Goal: Information Seeking & Learning: Learn about a topic

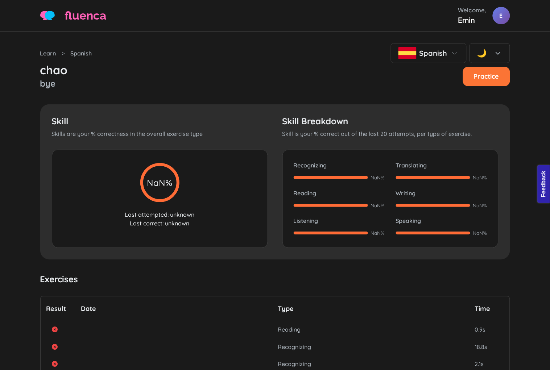
click at [153, 219] on p "Last attempted: unknown" at bounding box center [160, 214] width 194 height 9
click at [164, 228] on p "Last correct: unknown" at bounding box center [160, 223] width 194 height 9
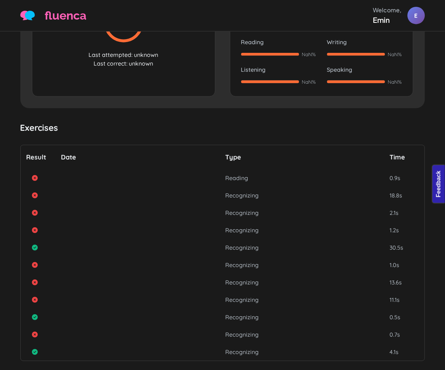
scroll to position [242, 0]
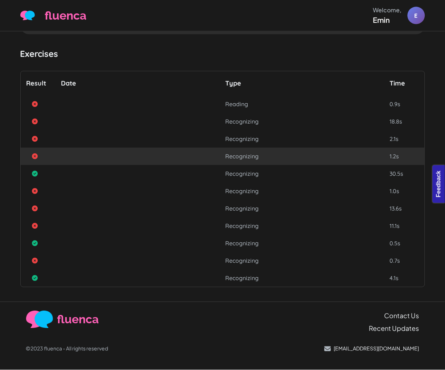
click at [163, 160] on div "Recognizing 1.2s" at bounding box center [223, 156] width 404 height 17
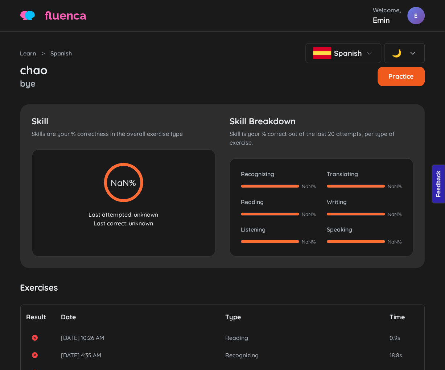
click at [397, 86] on button "Practice" at bounding box center [401, 77] width 47 height 20
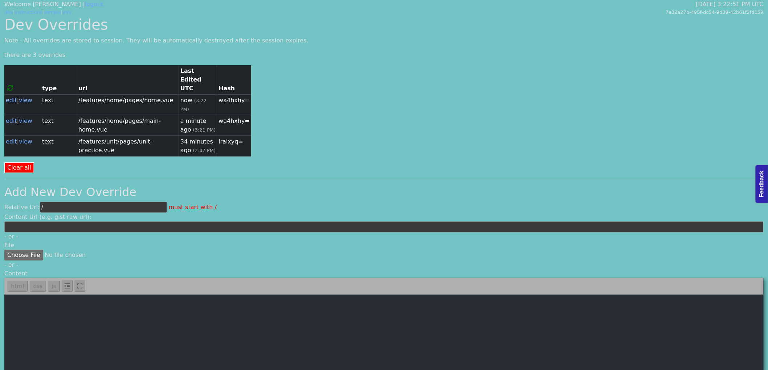
click at [74, 202] on input "/" at bounding box center [103, 207] width 127 height 11
paste input "features/unit/pages/unit-practice.vue"
type input "/features/unit/pages/unit-practice.vue"
click at [89, 309] on textarea at bounding box center [383, 376] width 759 height 163
paste textarea "<template> <div class="container"> <breadcrump> <template #breadcrumbs> <a href…"
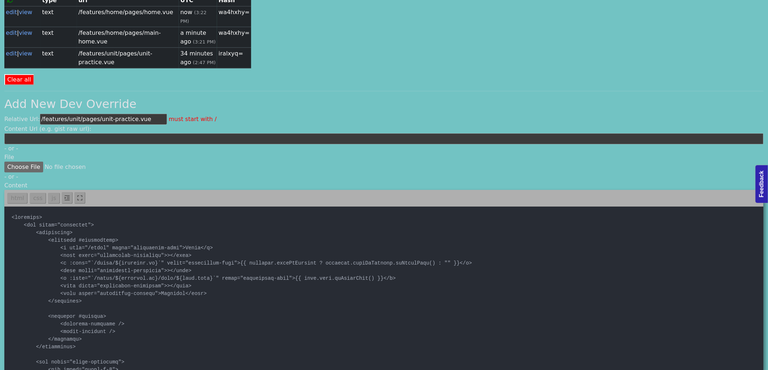
scroll to position [90, 0]
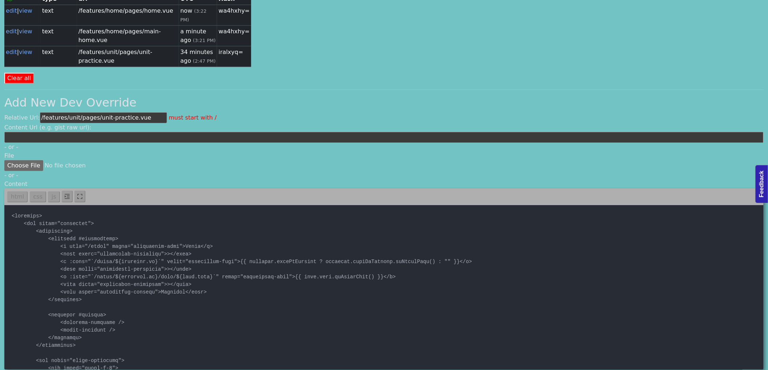
type textarea "<template> <div class="container"> <breadcrump> <template #breadcrumbs> <a href…"
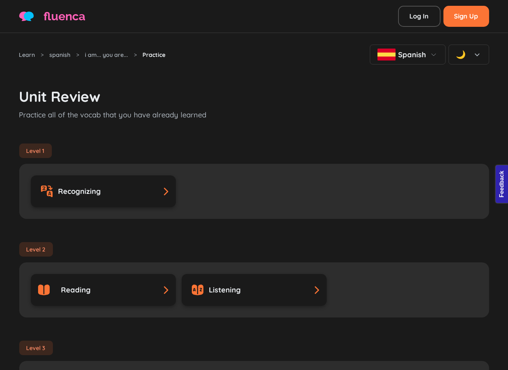
click at [295, 85] on div "Unit Review Practice all of the vocab that you have already learned Level 1 Rec…" at bounding box center [254, 364] width 470 height 598
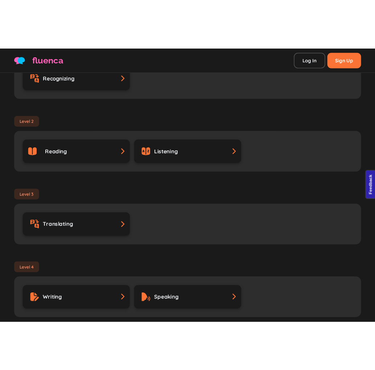
scroll to position [242, 0]
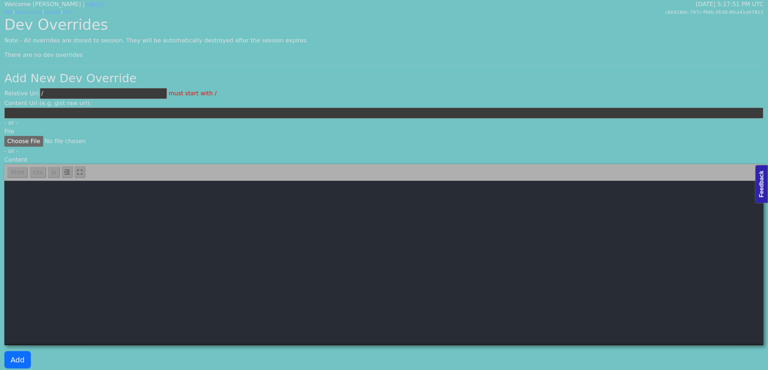
click at [108, 94] on input "/" at bounding box center [103, 93] width 127 height 11
paste input "features/unit/pages/unit-practice.vue"
type input "/features/unit/pages/unit-practice.vue"
click at [190, 288] on textarea at bounding box center [383, 262] width 759 height 163
paste textarea "<template> <div class="container"> <breadcrump> <template #breadcrumbs> <a href…"
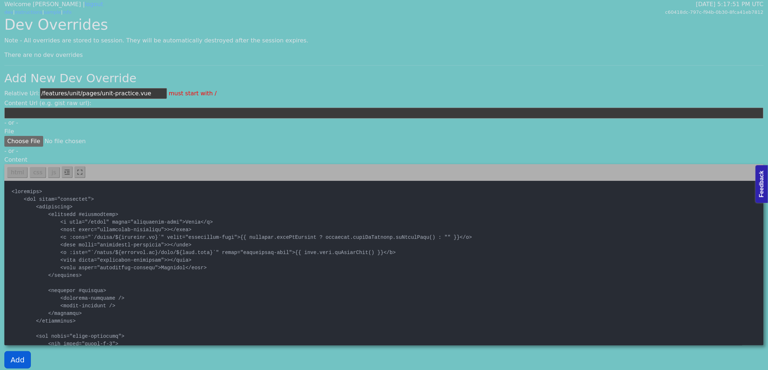
type textarea "<template> <div class="container"> <breadcrump> <template #breadcrumbs> <a href…"
click at [13, 358] on button "Add" at bounding box center [17, 360] width 26 height 17
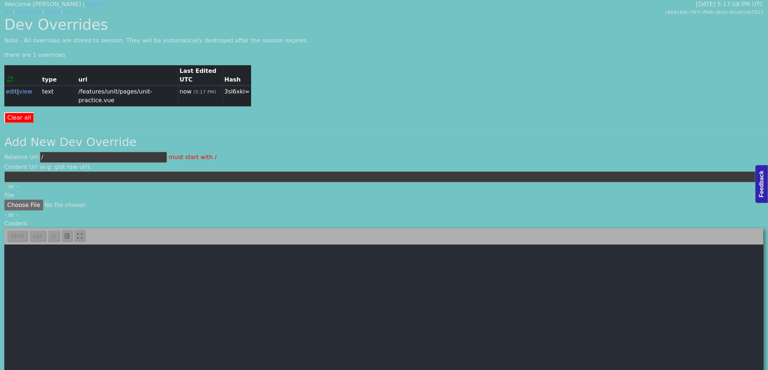
click at [12, 88] on link "edit" at bounding box center [11, 91] width 11 height 7
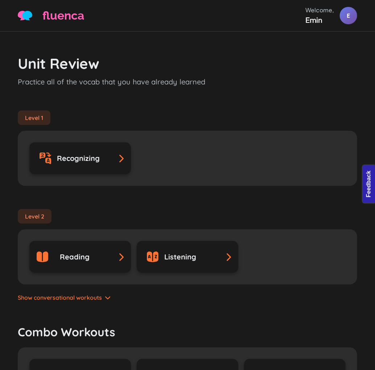
click at [136, 35] on div "Unit Review Practice all of the vocab that you have already learned Level 1 Rec…" at bounding box center [188, 246] width 340 height 428
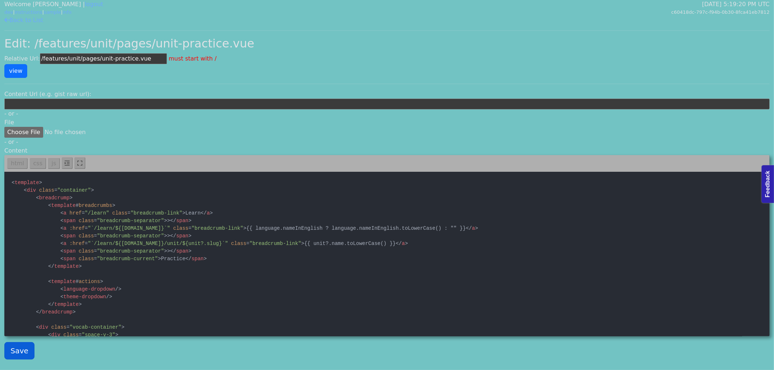
type textarea "<template> <div class="container"> <breadcrump> <template #breadcrumbs> <a href…"
click at [20, 349] on button "Save" at bounding box center [19, 350] width 30 height 17
click at [65, 285] on textarea at bounding box center [386, 253] width 765 height 163
paste textarea "?"
type textarea "<template> <div class="container"> <breadcrump> <template #breadcrumbs> <a href…"
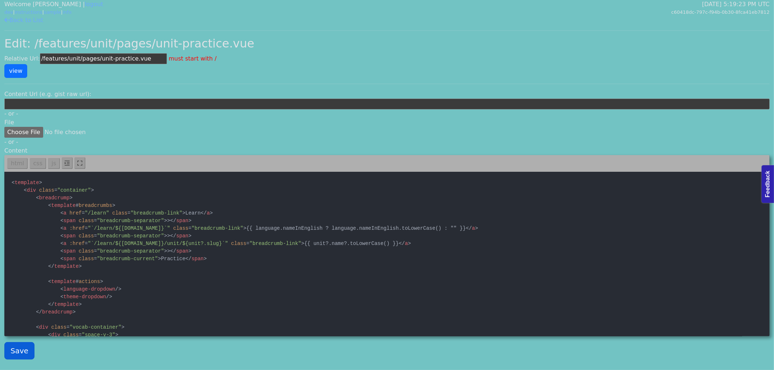
click at [24, 351] on button "Save" at bounding box center [19, 350] width 30 height 17
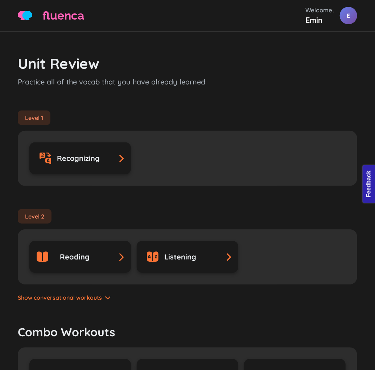
click at [266, 75] on div "Unit Review Practice all of the vocab that you have already learned" at bounding box center [188, 71] width 340 height 33
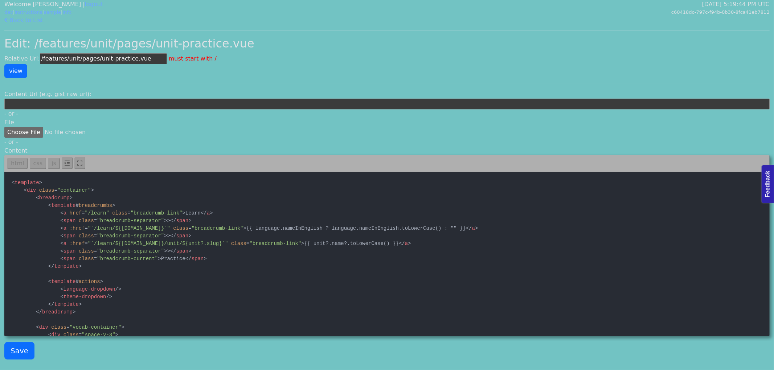
click at [228, 223] on textarea at bounding box center [386, 253] width 765 height 163
paste textarea
type textarea "<template> <div class="container"> <breadcrump> <template #breadcrumbs> <a href…"
click at [20, 355] on button "Save" at bounding box center [19, 350] width 30 height 17
click at [187, 198] on textarea at bounding box center [386, 253] width 765 height 163
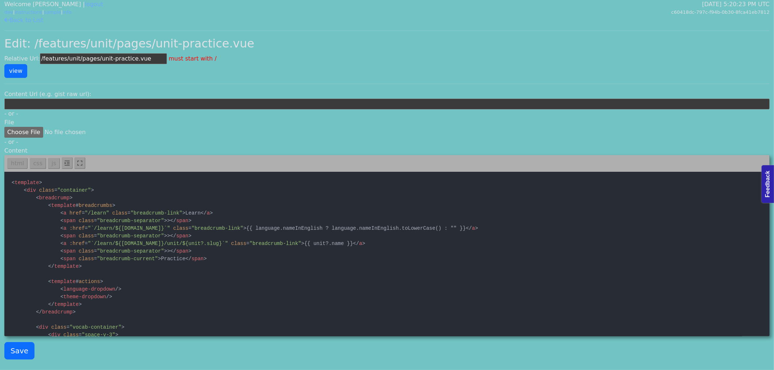
paste textarea "markProgressIcon(count) { if (count >= 3) { return '<i class="fa fa-check-circl…"
type textarea "<template> <div class="container"> <breadcrump> <template #breadcrumbs> <a href…"
click at [20, 347] on button "Save" at bounding box center [19, 350] width 30 height 17
click at [137, 233] on textarea at bounding box center [386, 253] width 765 height 163
paste textarea "unitSlug}`" class="breadcrumb-link">{{ unit?.unitSlug"
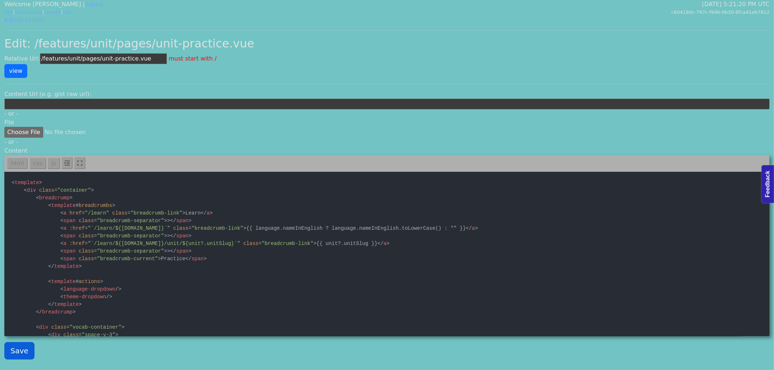
type textarea "<template> <div class="container"> <breadcrump> <template #breadcrumbs> <a href…"
click at [24, 347] on button "Save" at bounding box center [19, 350] width 30 height 17
click at [159, 197] on textarea at bounding box center [386, 253] width 765 height 163
click at [16, 353] on button "Save" at bounding box center [19, 350] width 30 height 17
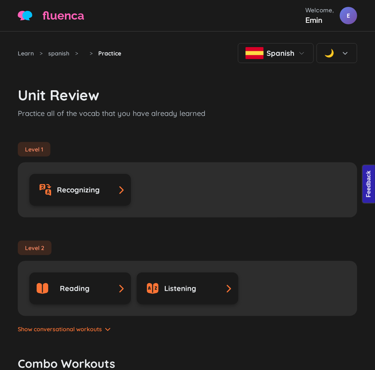
click at [204, 88] on h3 "Unit Review" at bounding box center [188, 94] width 340 height 17
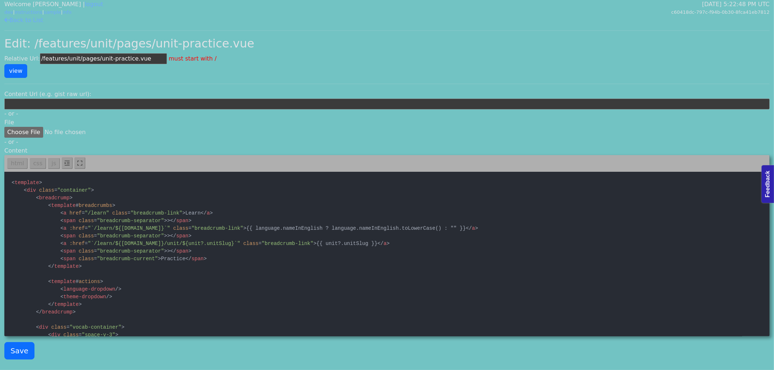
click at [204, 279] on textarea at bounding box center [386, 253] width 765 height 163
paste textarea "slug}`" class="breadcrumb-link">{{ unit?.name }}</a> <span class="breadcrumb-se…"
type textarea "<template> <div class="container"> <breadcrump> <template #breadcrumbs> <a href…"
click at [22, 346] on button "Save" at bounding box center [19, 350] width 30 height 17
click at [113, 259] on textarea at bounding box center [386, 253] width 765 height 163
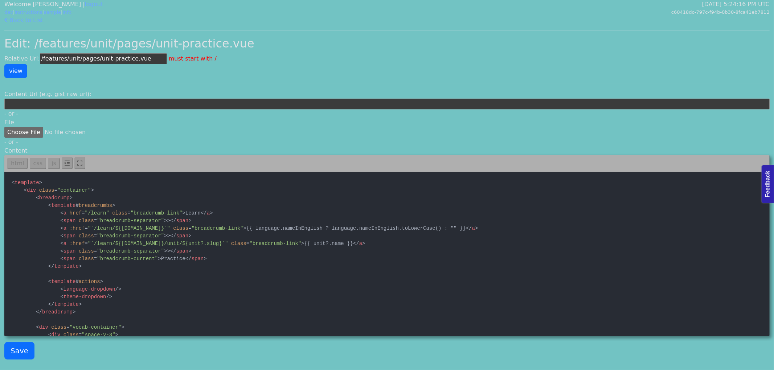
paste textarea "/* TODO: check after deployment they may not be necessary */ //hideThem: window…"
type textarea "<template> <div class="container"> <breadcrump> <template #breadcrumbs> <a href…"
click at [12, 350] on button "Save" at bounding box center [19, 350] width 30 height 17
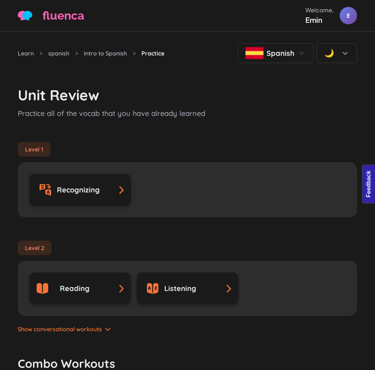
click at [182, 69] on div "Unit Review Practice all of the vocab that you have already learned Level 1 Rec…" at bounding box center [188, 277] width 340 height 428
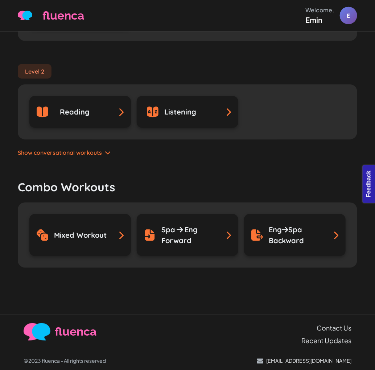
scroll to position [189, 0]
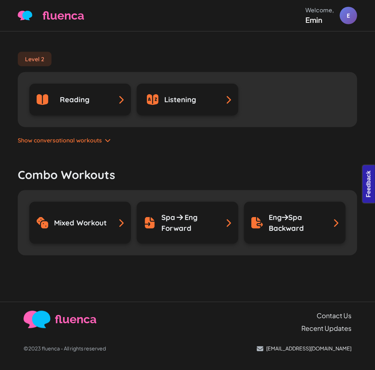
click at [70, 142] on span "Show conversational workouts" at bounding box center [60, 140] width 84 height 9
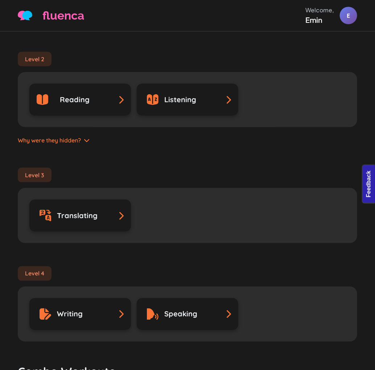
click at [79, 140] on span "Why were they hidden?" at bounding box center [49, 140] width 63 height 9
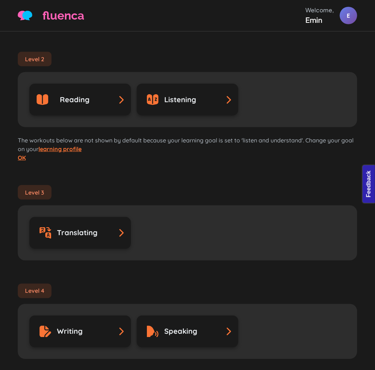
click at [22, 157] on link "OK" at bounding box center [22, 157] width 8 height 7
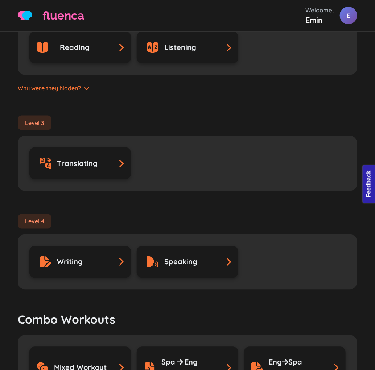
scroll to position [225, 0]
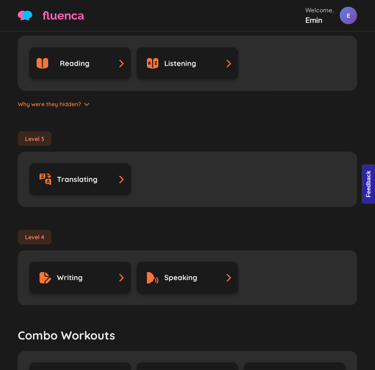
click at [62, 103] on span "Why were they hidden?" at bounding box center [49, 104] width 63 height 9
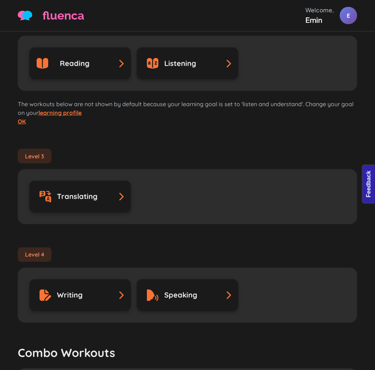
click at [24, 120] on link "OK" at bounding box center [22, 121] width 8 height 7
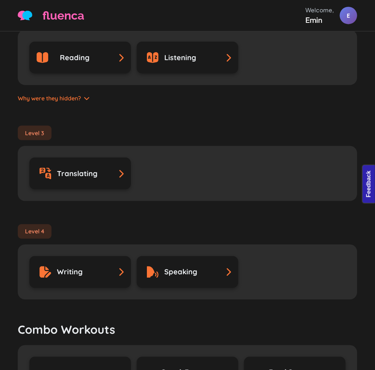
scroll to position [0, 0]
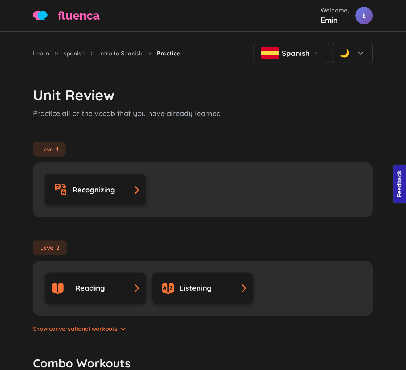
click at [242, 103] on h3 "Unit Review" at bounding box center [203, 94] width 340 height 17
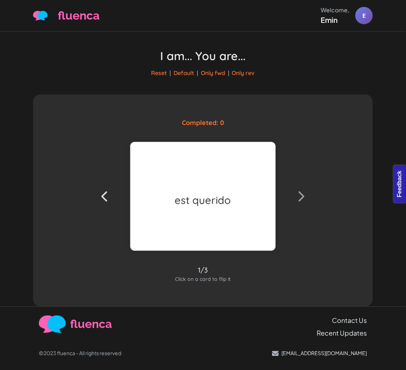
click at [287, 60] on div "I am... You are... Reset | Default | Only fwd | Only rev" at bounding box center [203, 63] width 340 height 63
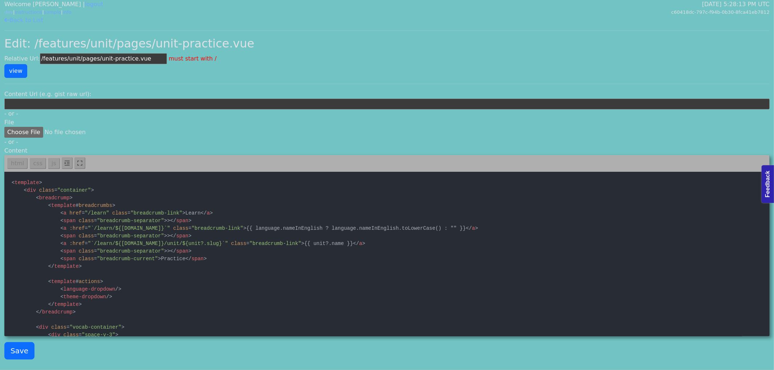
click at [6, 13] on link "dev" at bounding box center [8, 11] width 9 height 5
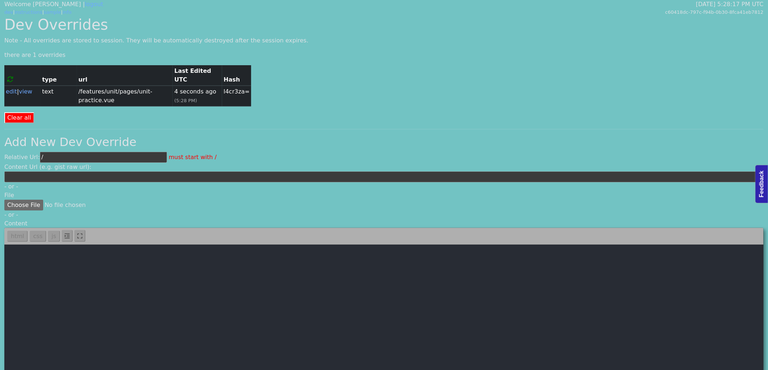
click at [86, 152] on input "/" at bounding box center [103, 157] width 127 height 11
paste input "features/study-tools/pages/flashcards.vue"
type input "/features/study-tools/pages/flashcards.vue"
click at [278, 300] on textarea at bounding box center [383, 326] width 759 height 163
paste textarea "<template> <div class="container"> <breadcrumb> <template #breadcrumbs> <a href…"
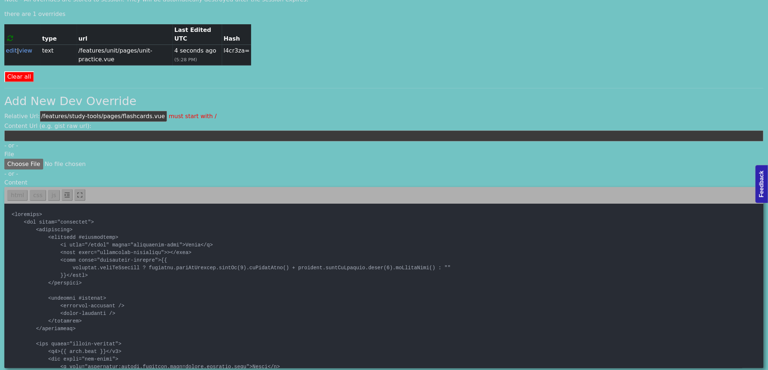
scroll to position [57, 0]
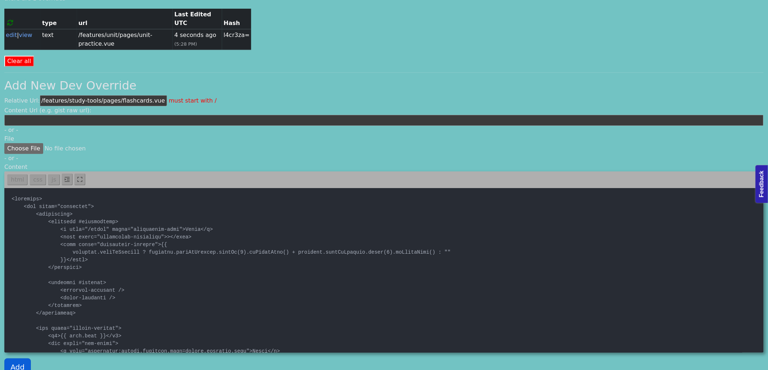
type textarea "<template> <div class="container"> <breadcrumb> <template #breadcrumbs> <a href…"
click at [22, 359] on button "Add" at bounding box center [17, 367] width 26 height 17
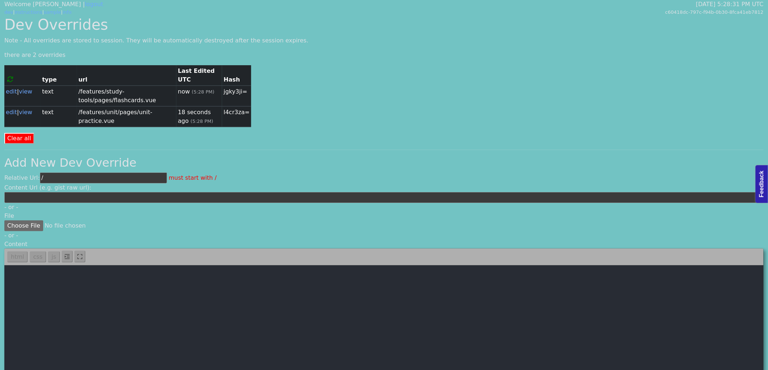
click at [91, 173] on input "/" at bounding box center [103, 178] width 127 height 11
type input "/global-components/breadcrumb.vue"
click at [112, 311] on textarea at bounding box center [383, 347] width 759 height 163
paste textarea "<template> <div class="breadcrumb"> <div class="breadcrumb-items"> <slot name="…"
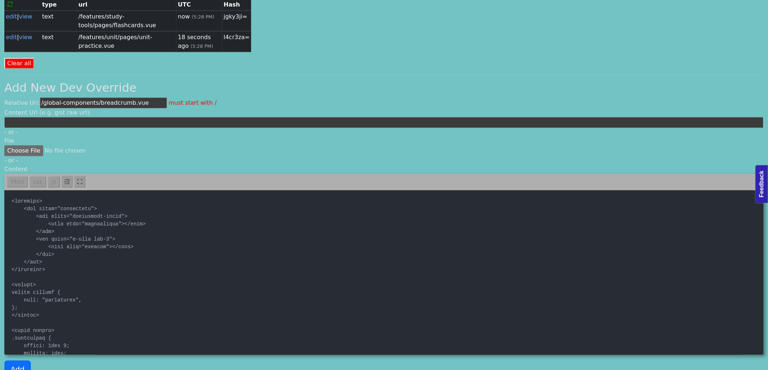
scroll to position [78, 0]
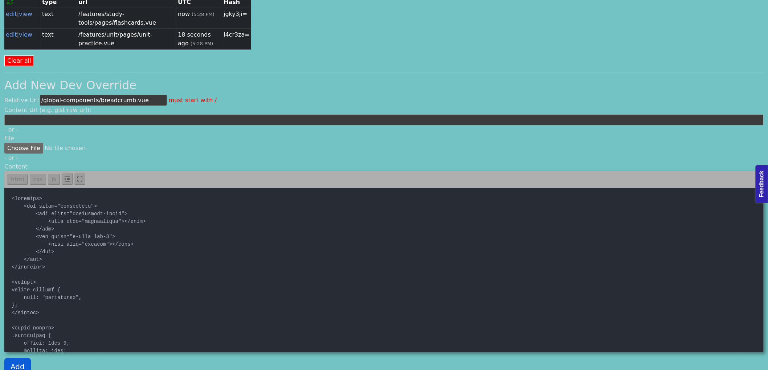
type textarea "<template> <div class="breadcrumb"> <div class="breadcrumb-items"> <slot name="…"
click at [20, 358] on button "Add" at bounding box center [17, 366] width 26 height 17
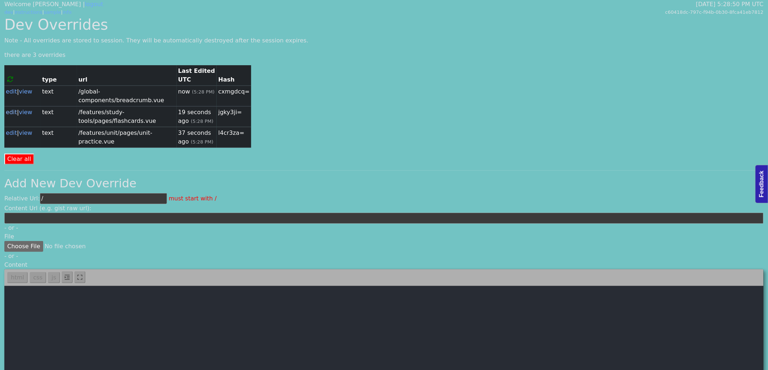
click at [11, 109] on link "edit" at bounding box center [11, 112] width 11 height 7
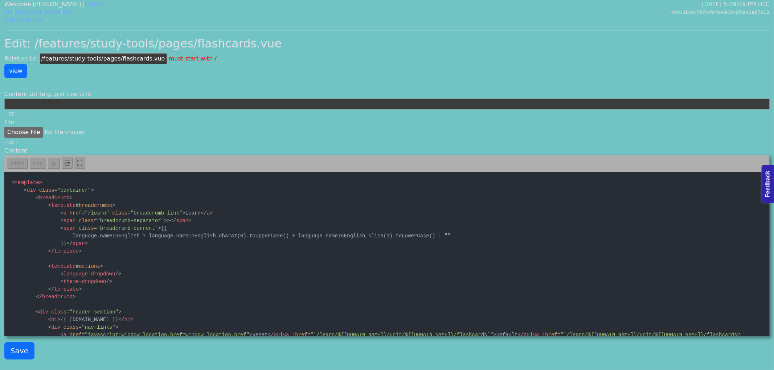
click at [132, 254] on textarea at bounding box center [386, 253] width 765 height 163
paste textarea "> <template #breadcrumbs> <a href="/learn" class="breadcrumb-link">Learn</a> <s…"
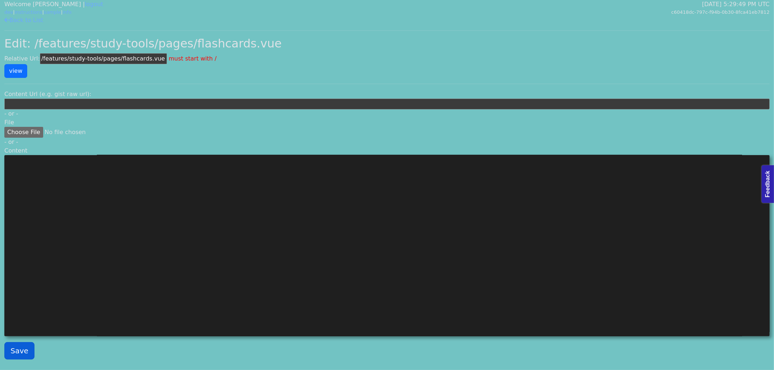
type textarea "<template> <div class="container"> <breadcrum> <template #breadcrumbs> <a href=…"
click at [15, 355] on button "Save" at bounding box center [19, 350] width 30 height 17
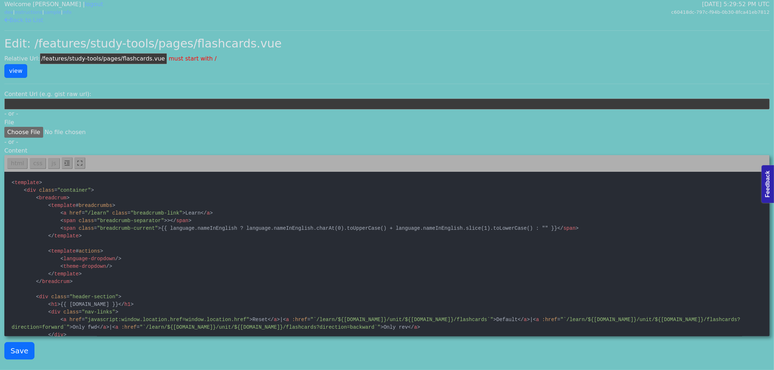
click at [191, 219] on textarea at bounding box center [386, 253] width 765 height 163
paste textarea "b> <template #breadcrumbs> <a href="/learn" class="breadcrumb-link">Learn</a> <…"
type textarea "<template> <div class="container"> <breadcrumb> <template #breadcrumbs> <a href…"
click at [13, 354] on button "Save" at bounding box center [19, 350] width 30 height 17
click at [7, 12] on link "dev" at bounding box center [8, 11] width 9 height 5
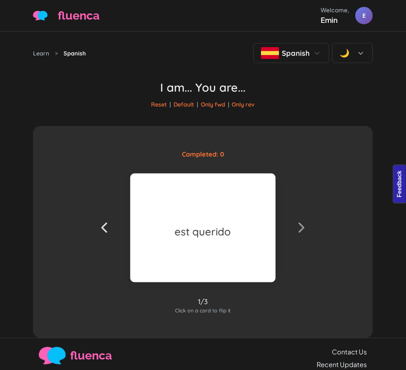
click at [80, 106] on div "I am... You are... Reset | Default | Only fwd | Only rev" at bounding box center [203, 94] width 340 height 63
click at [293, 135] on div "Completed: 0 est querido is wanted [PERSON_NAME] as Complete 1/3 Click on a car…" at bounding box center [203, 232] width 340 height 212
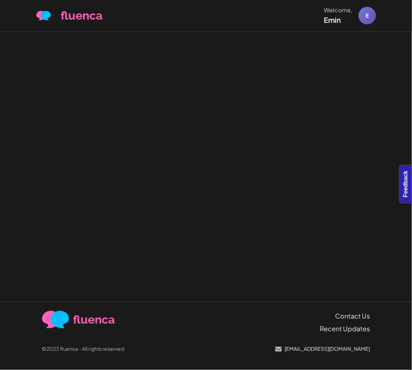
click at [195, 73] on div at bounding box center [206, 167] width 412 height 271
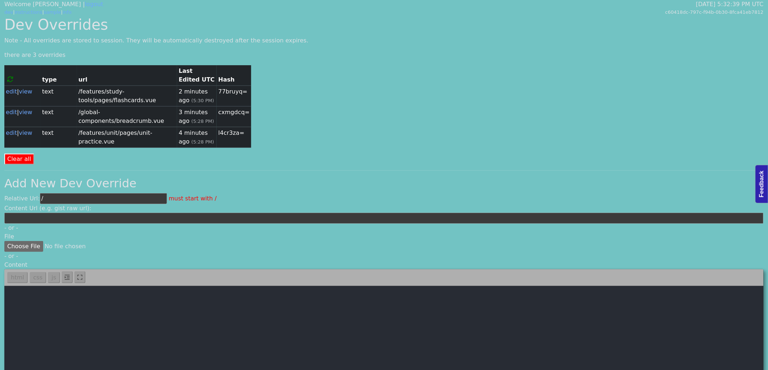
click at [57, 193] on input "/" at bounding box center [103, 198] width 127 height 11
paste input "features/profile/pages/my-stats.vue"
type input "/features/profile/pages/my-stats.vue"
click at [101, 304] on textarea at bounding box center [383, 367] width 759 height 163
paste textarea "<template> <div class="container"> <nav> <a href="/learn">learn</a> > <a :href=…"
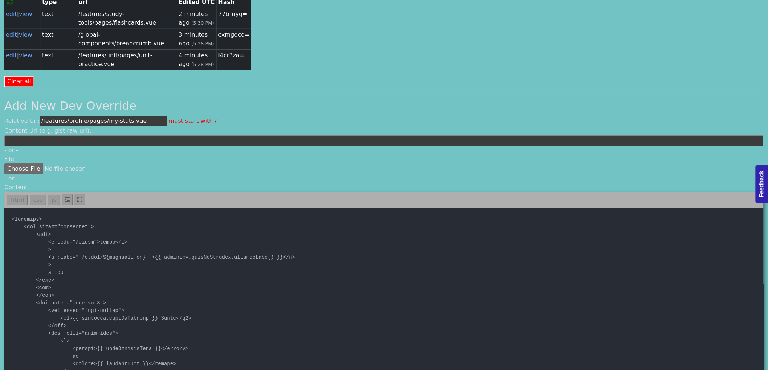
scroll to position [98, 0]
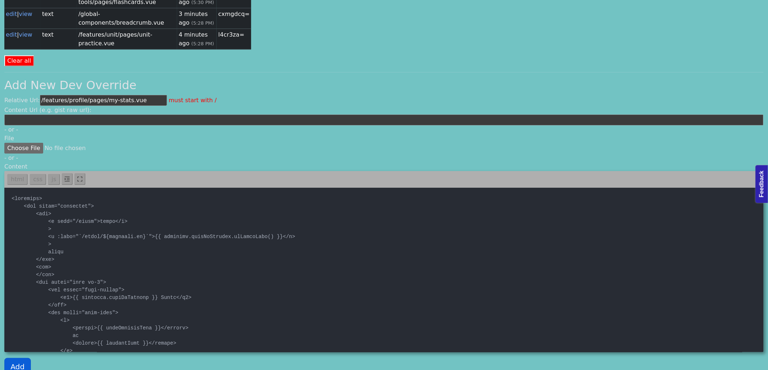
type textarea "<template> <div class="container"> <nav> <a href="/learn">learn</a> > <a :href=…"
click at [12, 360] on button "Add" at bounding box center [17, 366] width 26 height 17
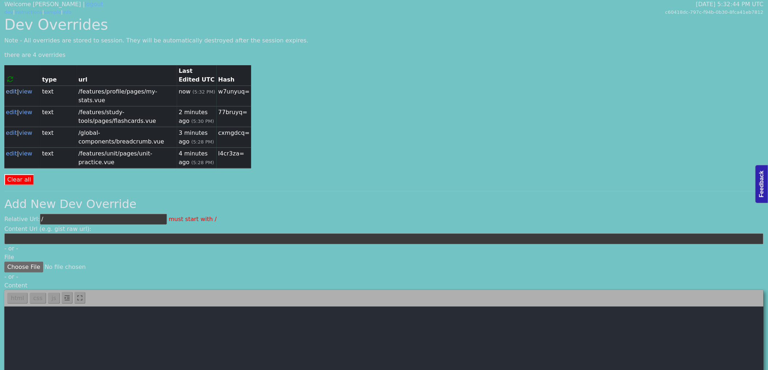
click at [11, 92] on link "edit" at bounding box center [11, 91] width 11 height 7
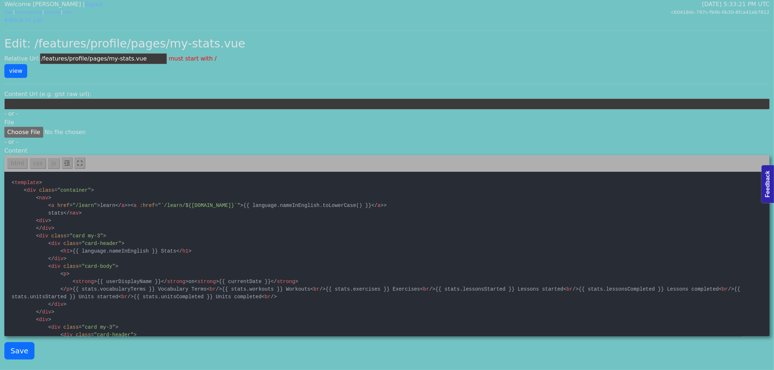
scroll to position [2364, 0]
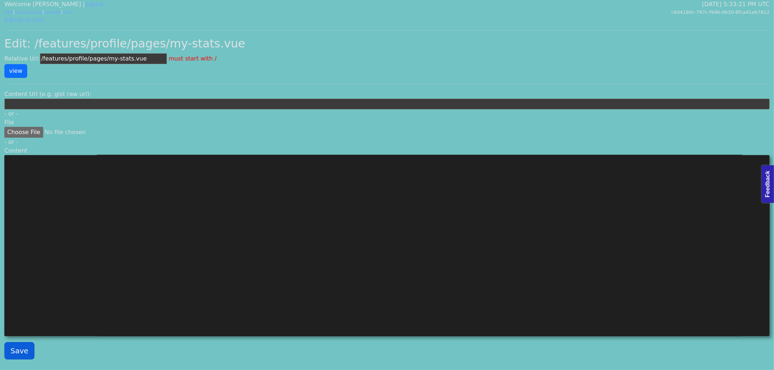
type textarea "<template> <div class="container"> <nav> <a href="/learn">learn</a> > <a :href=…"
click at [21, 350] on button "Save" at bounding box center [19, 350] width 30 height 17
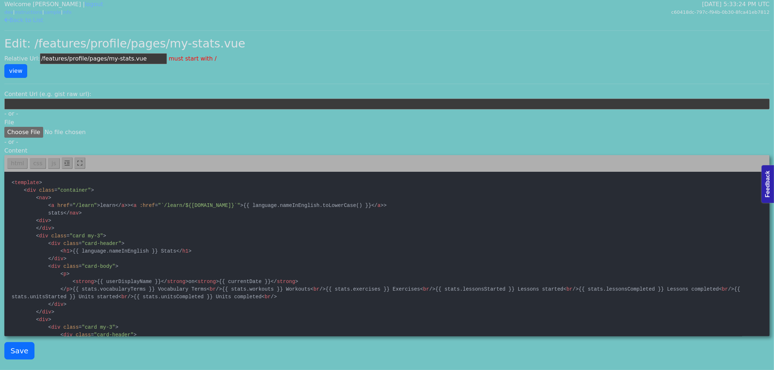
click at [1, 9] on div "Welcome [PERSON_NAME] | logout dev | instructions | sample | info [DATE] 5:33:2…" at bounding box center [387, 8] width 774 height 16
click at [8, 12] on link "dev" at bounding box center [8, 11] width 9 height 5
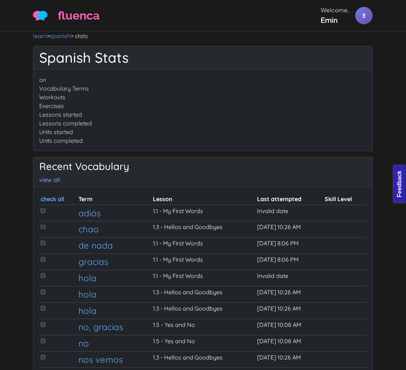
click at [184, 78] on p "on" at bounding box center [202, 79] width 327 height 9
click at [77, 87] on div "on Vocabulary Terms Workouts Exercises Lessons started Lessons completed Units …" at bounding box center [202, 110] width 339 height 81
click at [90, 104] on div "on Vocabulary Terms Workouts Exercises Lessons started Lessons completed Units …" at bounding box center [202, 110] width 339 height 81
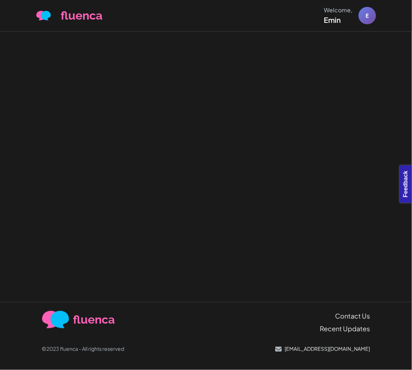
click at [191, 141] on div at bounding box center [206, 167] width 412 height 271
click at [323, 136] on div at bounding box center [206, 167] width 412 height 271
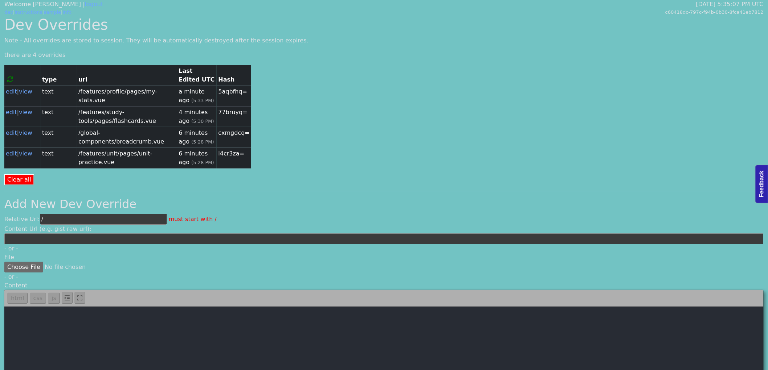
click at [63, 214] on input "/" at bounding box center [103, 219] width 127 height 11
paste input "features/language/pages/language-vocab-detail.vue"
type input "/features/language/pages/language-vocab-detail.vue"
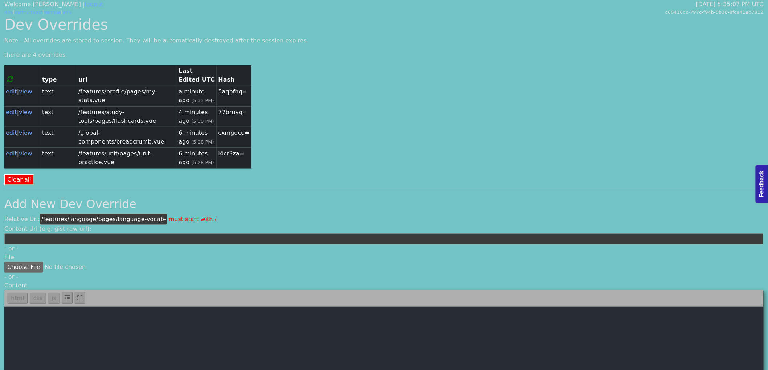
paste textarea "<template> <div class="container"> <breadcrump> <template #breadcrumbs> <a href…"
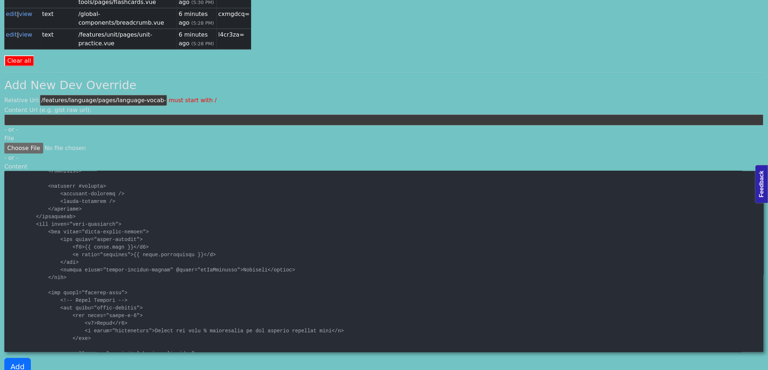
scroll to position [201, 0]
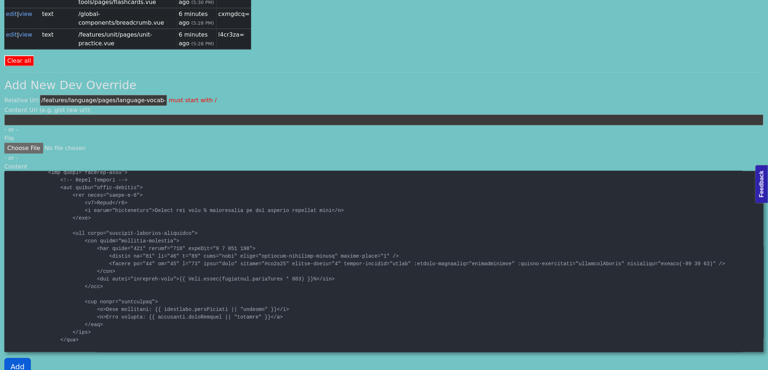
type textarea "<template> <div class="container"> <breadcrump> <template #breadcrumbs> <a href…"
click at [17, 358] on button "Add" at bounding box center [17, 366] width 26 height 17
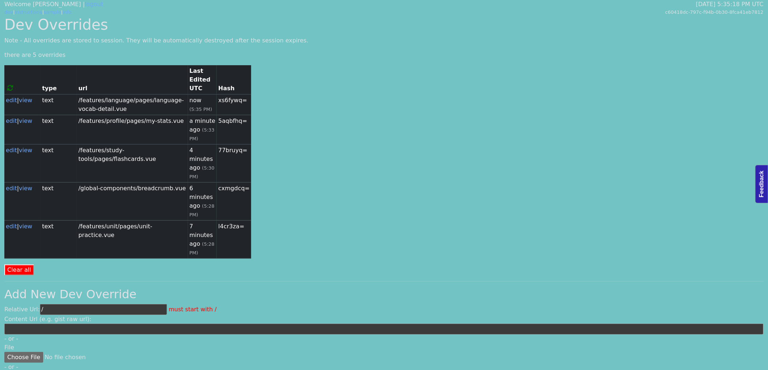
click at [57, 304] on input "/" at bounding box center [103, 309] width 127 height 11
paste input "features/language/pages/language-vocab-practice.vue"
type input "/features/language/pages/language-vocab-practice.vue"
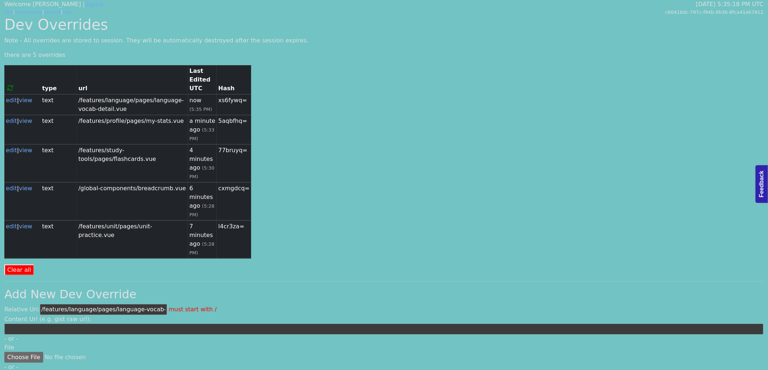
paste textarea "<template> <div class="container"> <breadcrump> <template #breadcrumbs> <a href…"
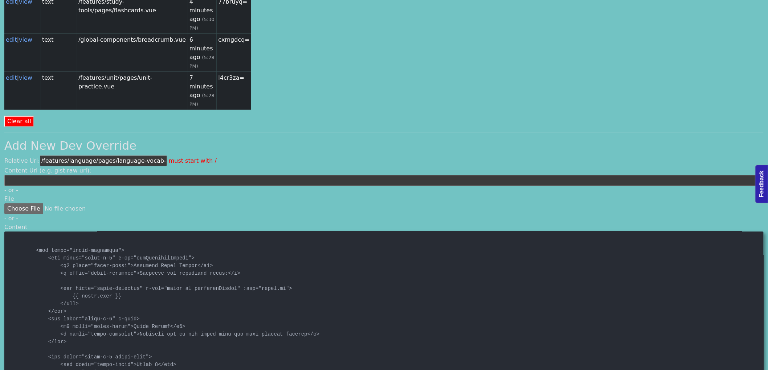
scroll to position [403, 0]
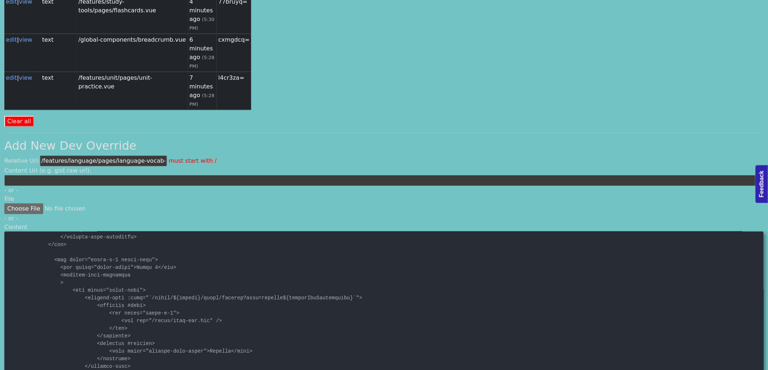
type textarea "<template> <div class="container"> <breadcrump> <template #breadcrumbs> <a href…"
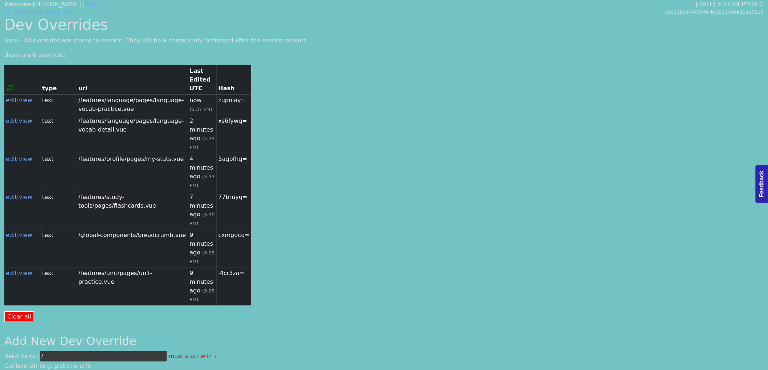
click at [65, 351] on input "/" at bounding box center [103, 356] width 127 height 11
paste input "features/profile/pages/learning-profile.vue"
type input "/features/profile/pages/learning-profile.vue"
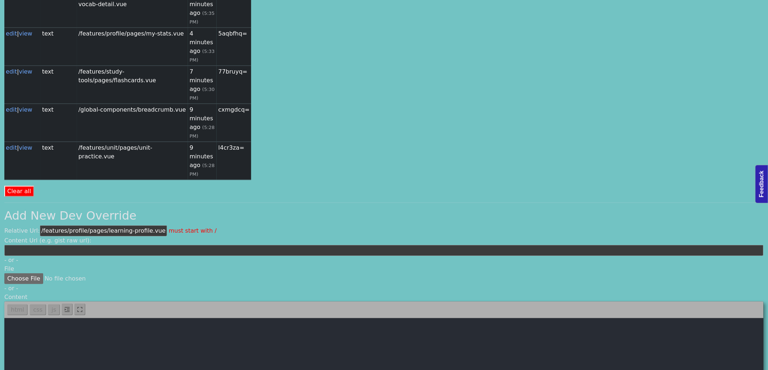
scroll to position [161, 0]
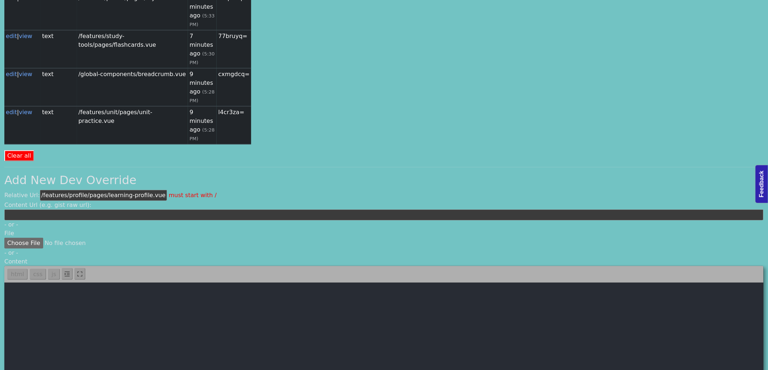
click at [110, 283] on textarea at bounding box center [383, 364] width 759 height 163
paste textarea "<template> <div class="container text-center"> <breadcrumb> <template #breadcru…"
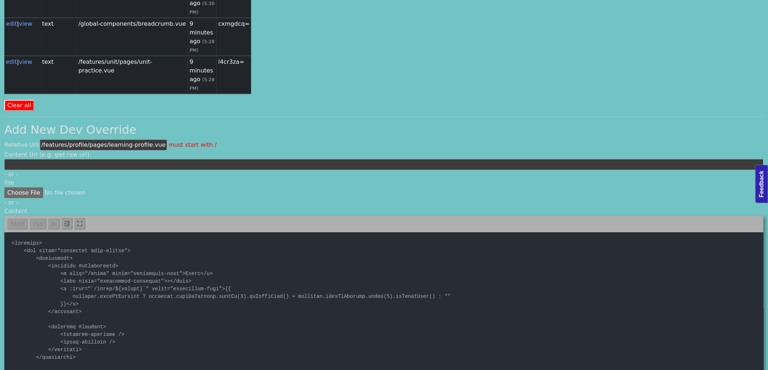
scroll to position [213, 0]
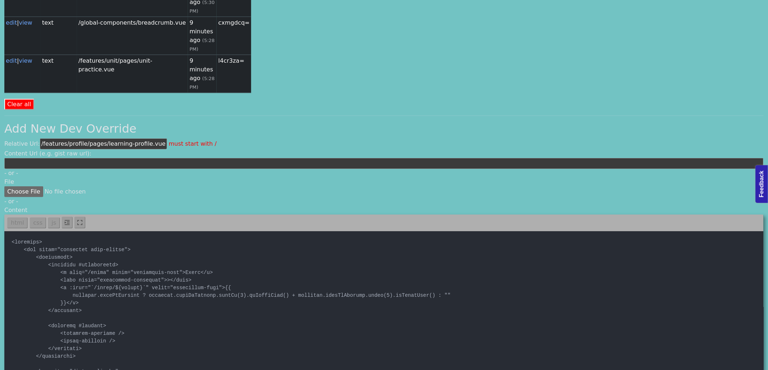
type textarea "<template> <div class="container text-center"> <breadcrumb> <template #breadcru…"
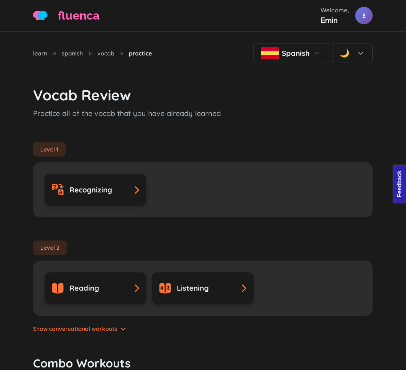
click at [165, 110] on p "Practice all of the vocab that you have already learned" at bounding box center [203, 113] width 340 height 11
click at [194, 93] on h3 "Vocab Review" at bounding box center [203, 94] width 340 height 17
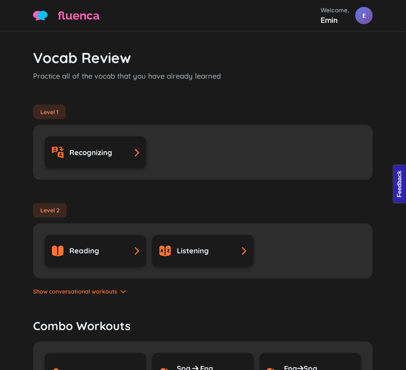
scroll to position [189, 0]
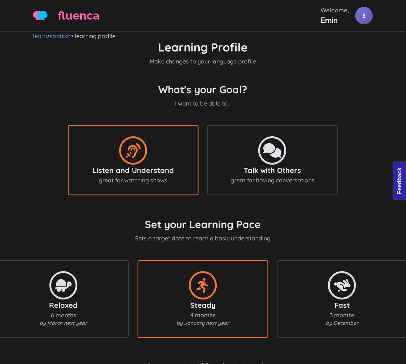
drag, startPoint x: 125, startPoint y: 35, endPoint x: 45, endPoint y: 42, distance: 80.5
click at [81, 37] on nav "learn > spanish > learning profile" at bounding box center [203, 36] width 340 height 9
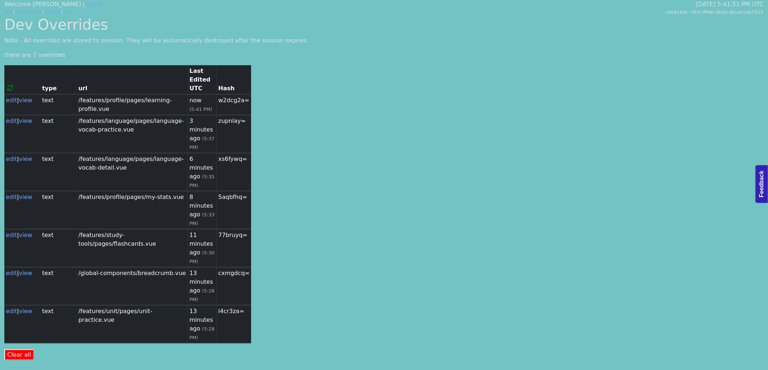
paste input "features/language/pages/language-goal.vue"
type input "/features/language/pages/language-goal.vue"
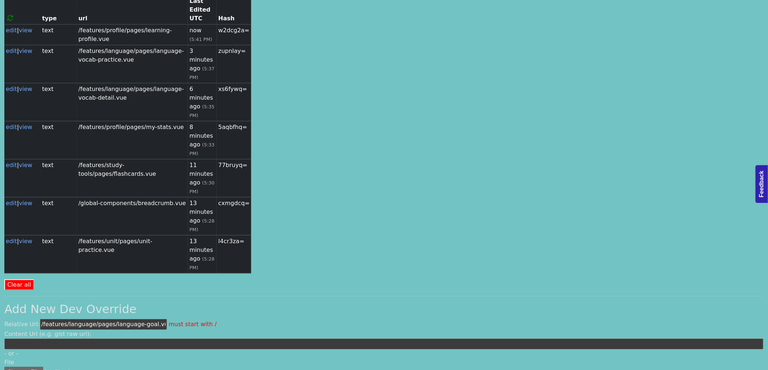
scroll to position [242, 0]
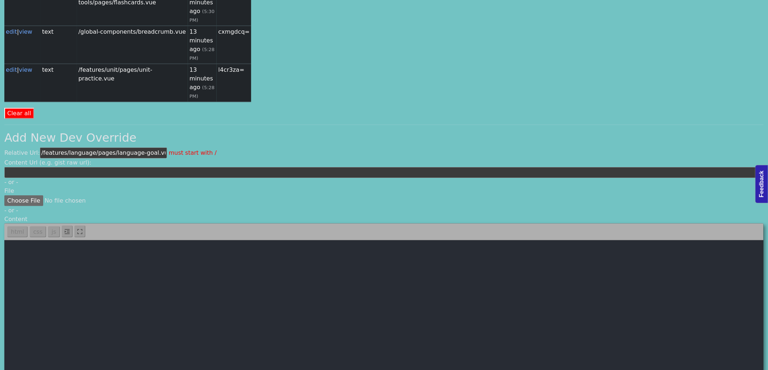
click at [85, 241] on textarea at bounding box center [383, 322] width 759 height 163
paste textarea "<template> <div class="container"> <breadcrumb> <template #breadcrumbs> <a href…"
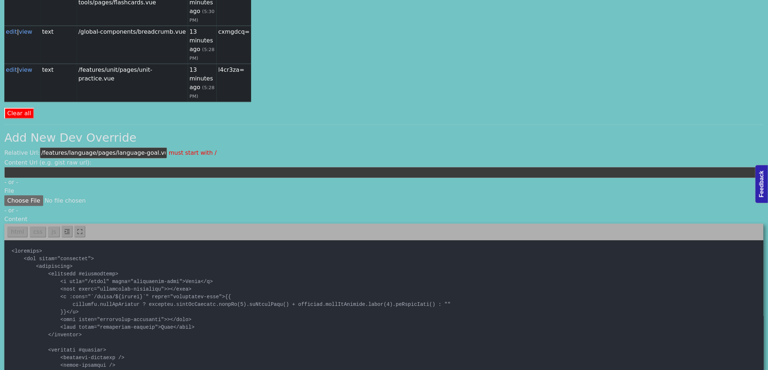
type textarea "<template> <div class="container"> <breadcrumb> <template #breadcrumbs> <a href…"
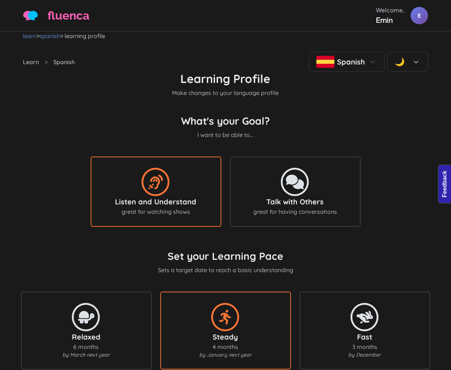
click at [302, 97] on div "Learning Profile Make changes to your language profile" at bounding box center [225, 84] width 405 height 25
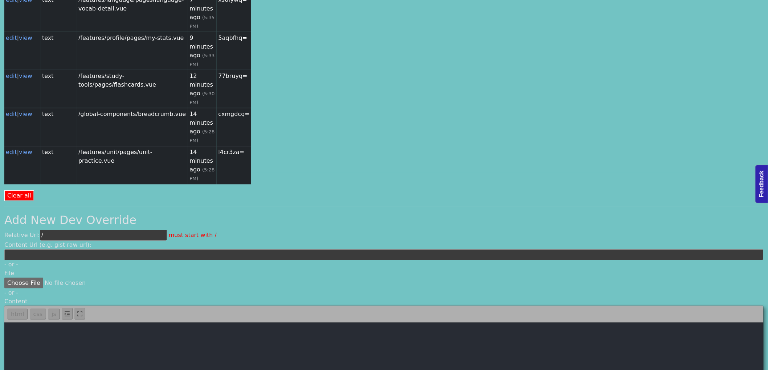
scroll to position [201, 0]
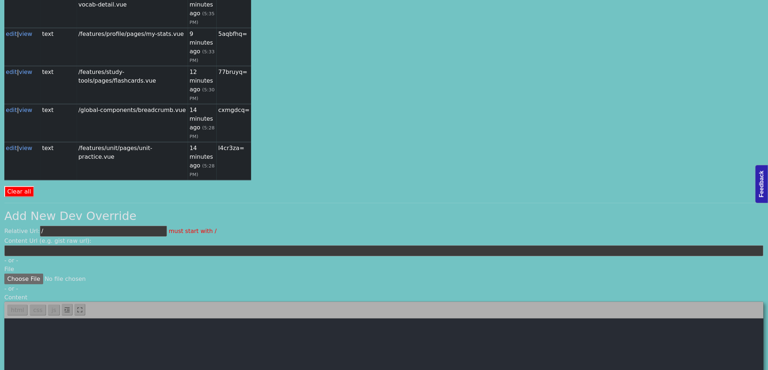
click at [91, 226] on input "/" at bounding box center [103, 231] width 127 height 11
paste input "features/social/pages/friends.vue"
type input "/features/social/pages/friends.vue"
paste textarea "<template> <div class="container"> <breadcrumb> <template #breadcrumbs> <a href…"
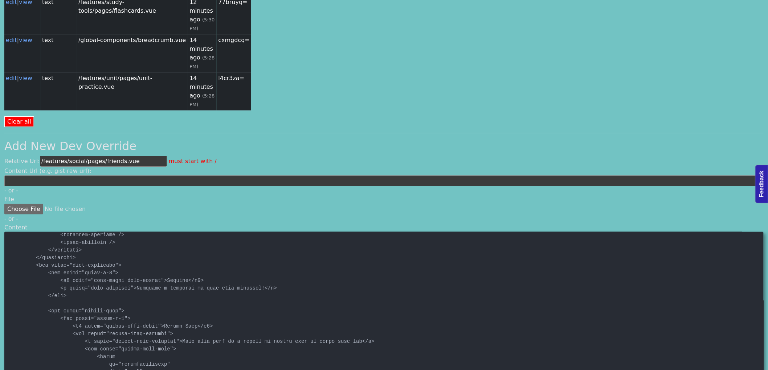
scroll to position [81, 0]
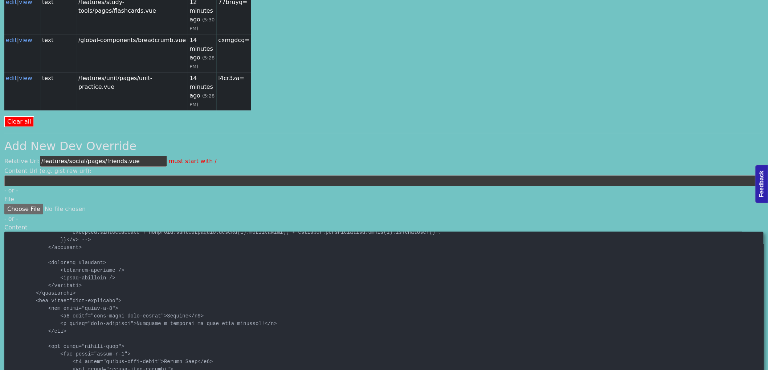
type textarea "<template> <div class="container"> <breadcrumb> <template #breadcrumbs> <a href…"
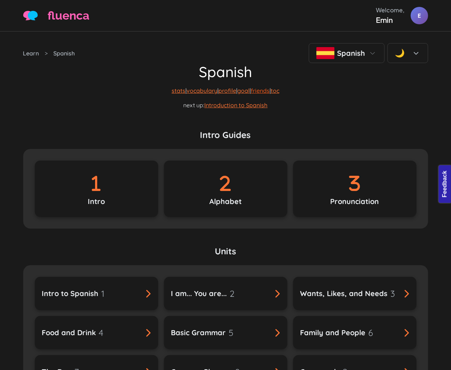
drag, startPoint x: 266, startPoint y: 108, endPoint x: 283, endPoint y: 106, distance: 17.8
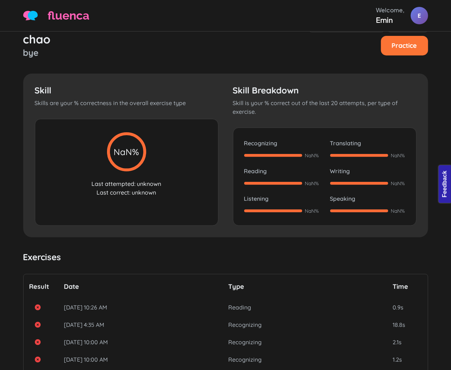
scroll to position [201, 0]
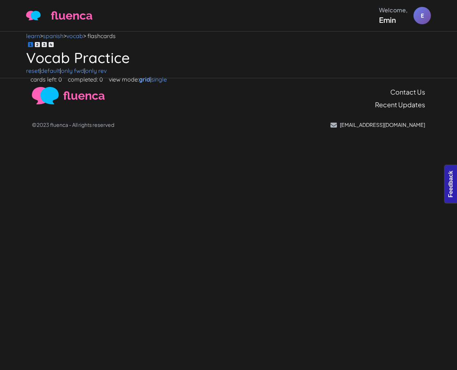
drag, startPoint x: 227, startPoint y: 73, endPoint x: 224, endPoint y: 70, distance: 4.1
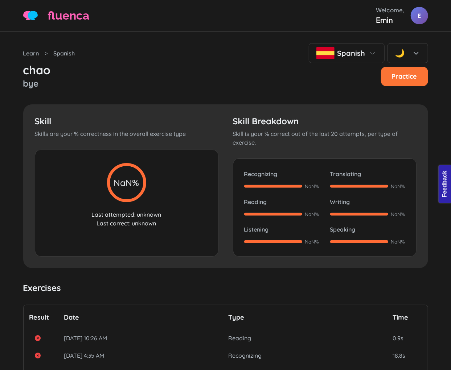
click at [238, 67] on div "chao bye Practice Skill Skills are your % correctness in the overall exercise t…" at bounding box center [225, 299] width 405 height 473
click at [415, 13] on div "E" at bounding box center [419, 16] width 18 height 18
click at [268, 68] on div "chao bye Practice Skill Skills are your % correctness in the overall exercise t…" at bounding box center [225, 299] width 405 height 473
click at [305, 107] on div "chao bye Practice Skill Skills are your % correctness in the overall exercise t…" at bounding box center [225, 299] width 405 height 473
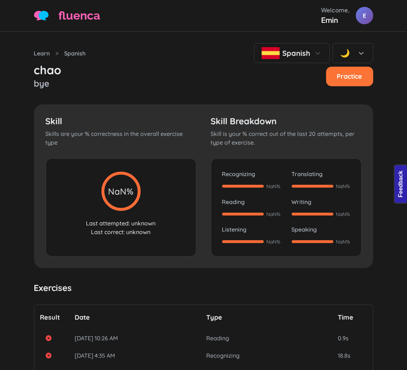
click at [87, 90] on div "chao bye Practice" at bounding box center [204, 76] width 340 height 27
click at [189, 59] on div "Learn > Spanish Spanish 🌙" at bounding box center [204, 53] width 340 height 20
click at [131, 90] on div "chao bye Practice" at bounding box center [204, 76] width 340 height 27
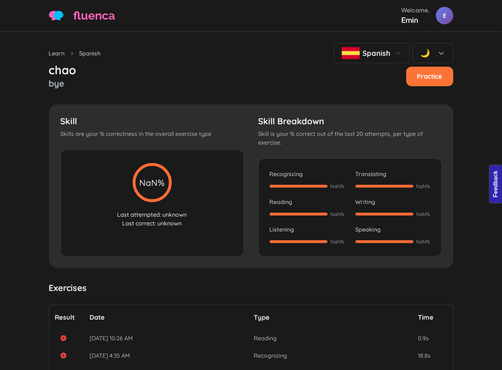
drag, startPoint x: 259, startPoint y: 71, endPoint x: 250, endPoint y: 71, distance: 9.1
click at [259, 71] on div "chao bye Practice Skill Skills are your % correctness in the overall exercise t…" at bounding box center [251, 299] width 405 height 473
click at [148, 114] on div "chao bye Practice Skill Skills are your % correctness in the overall exercise t…" at bounding box center [251, 299] width 405 height 473
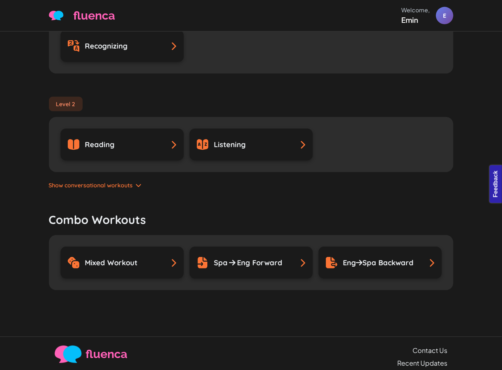
scroll to position [161, 0]
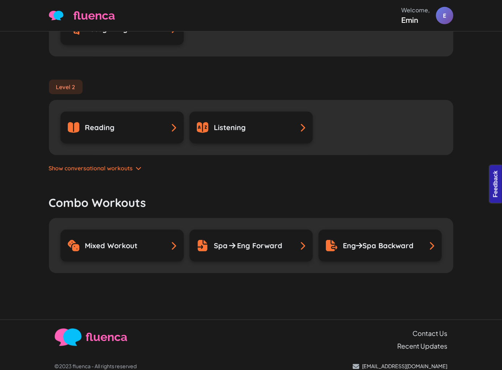
click at [136, 169] on icon at bounding box center [139, 168] width 6 height 6
click at [100, 168] on span "Show conversational workouts" at bounding box center [91, 168] width 84 height 9
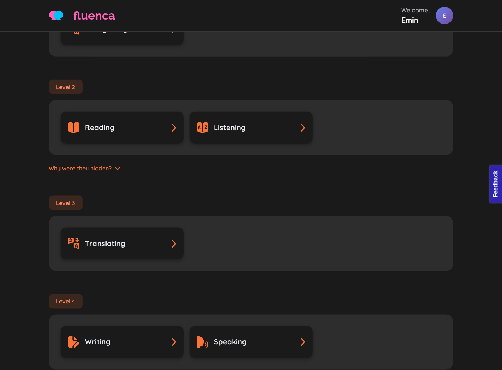
click at [83, 168] on div "Why were they hidden?" at bounding box center [251, 163] width 405 height 17
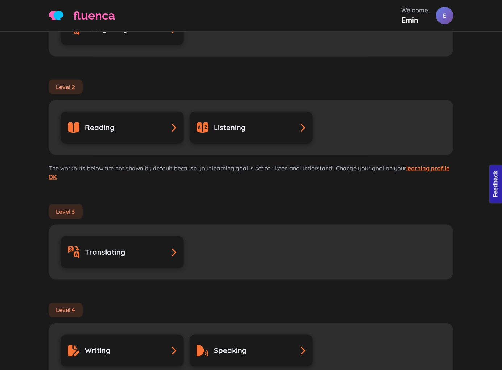
click at [49, 175] on link "OK" at bounding box center [53, 176] width 8 height 7
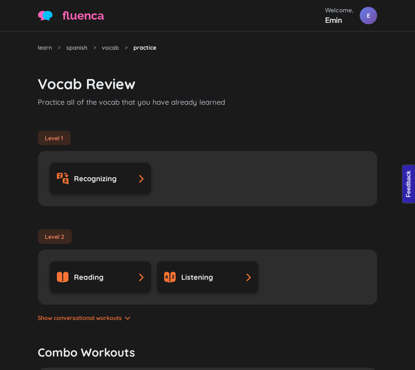
scroll to position [161, 0]
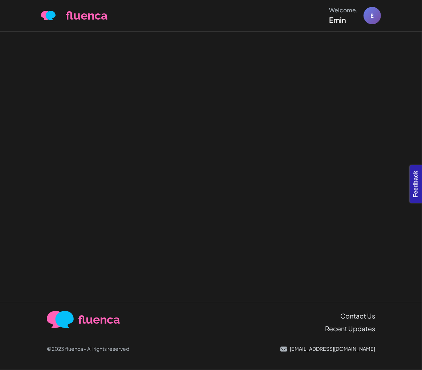
click at [291, 85] on div at bounding box center [211, 167] width 422 height 271
